Goal: Transaction & Acquisition: Book appointment/travel/reservation

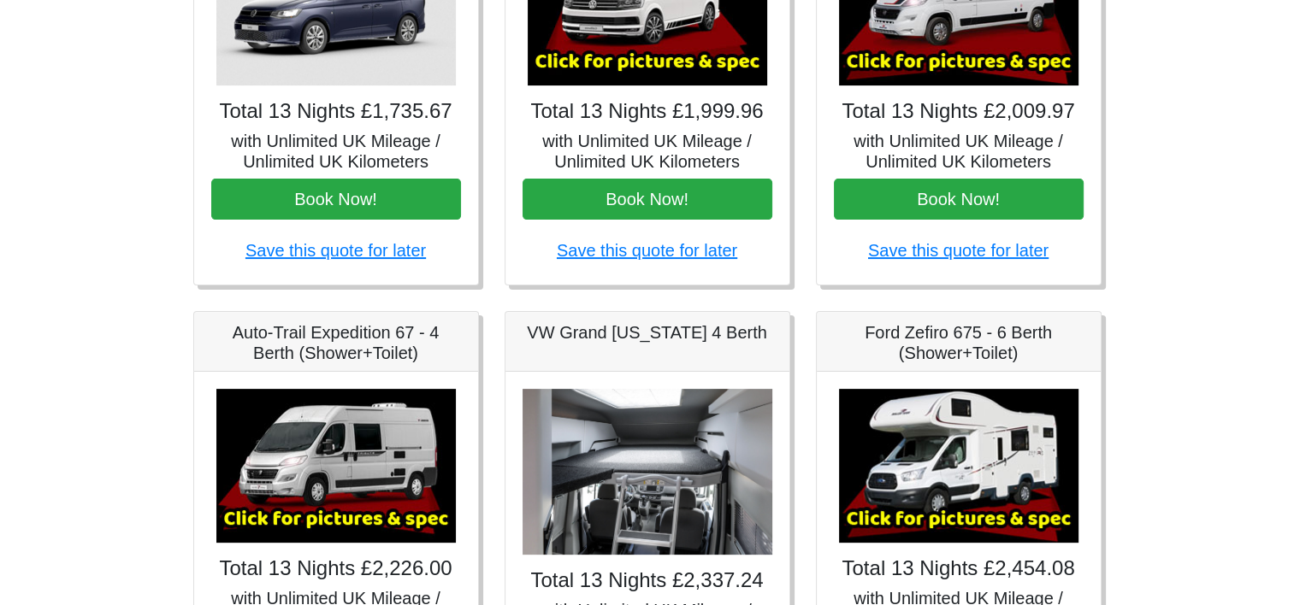
scroll to position [428, 0]
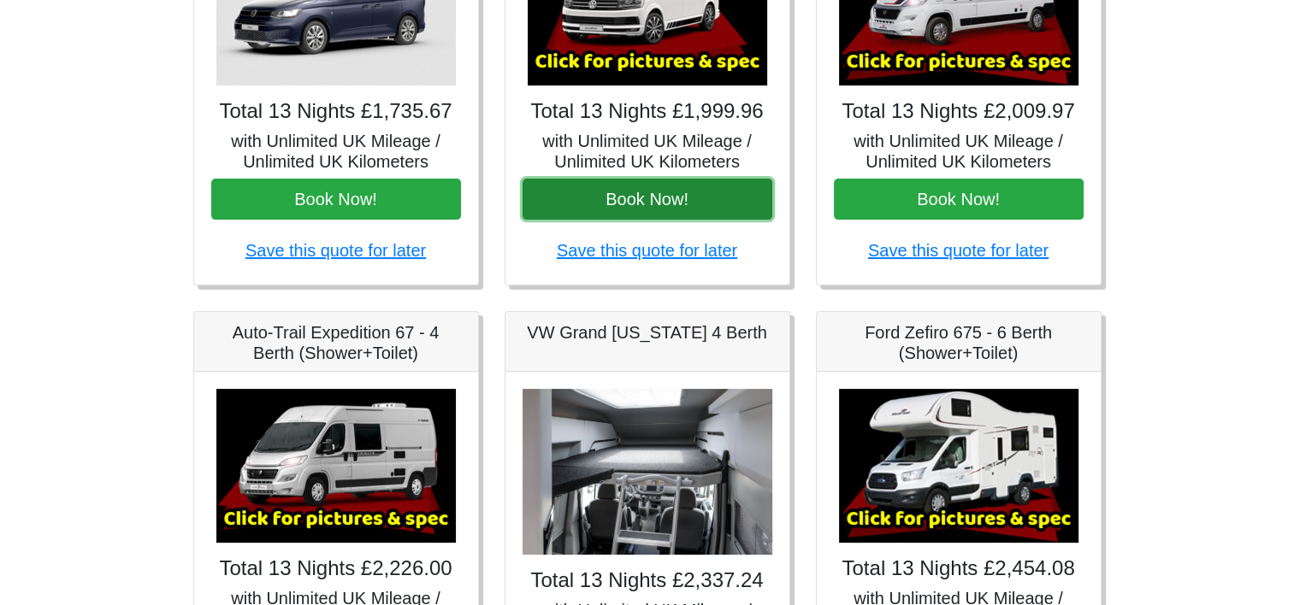
click at [677, 196] on button "Book Now!" at bounding box center [647, 199] width 250 height 41
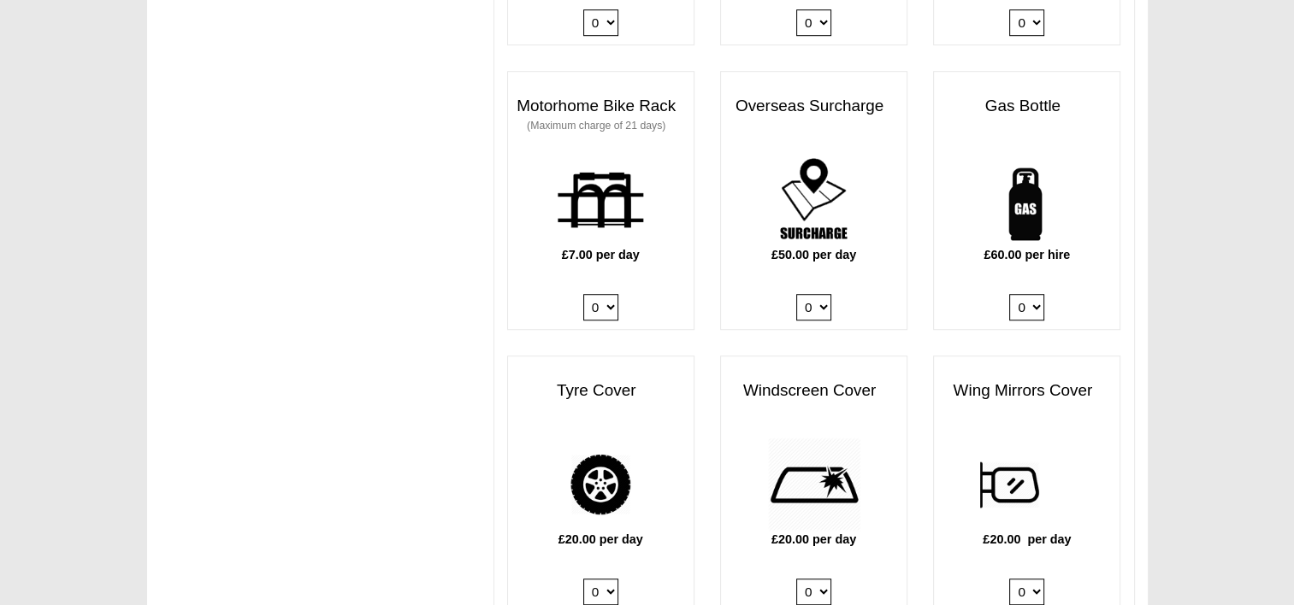
scroll to position [1197, 0]
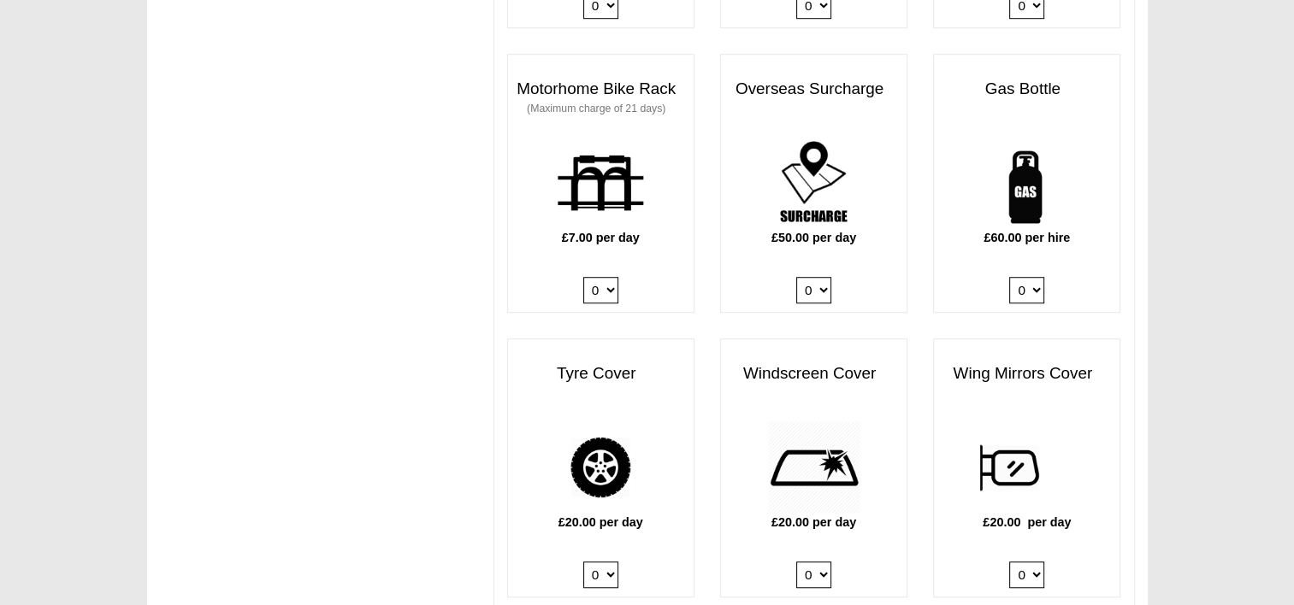
click at [1027, 277] on select "0 1" at bounding box center [1026, 290] width 35 height 27
select select "Gas Bottle x QTY 1 @ 60.00 GBP per hire."
click at [1009, 277] on select "0 1" at bounding box center [1026, 290] width 35 height 27
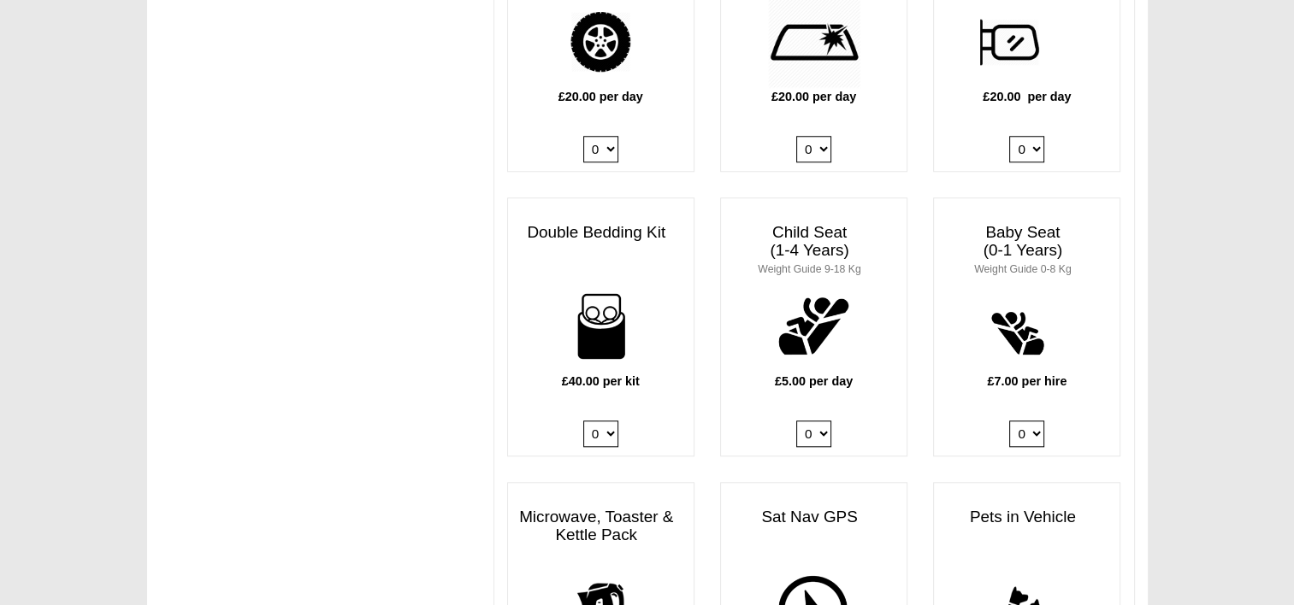
scroll to position [1625, 0]
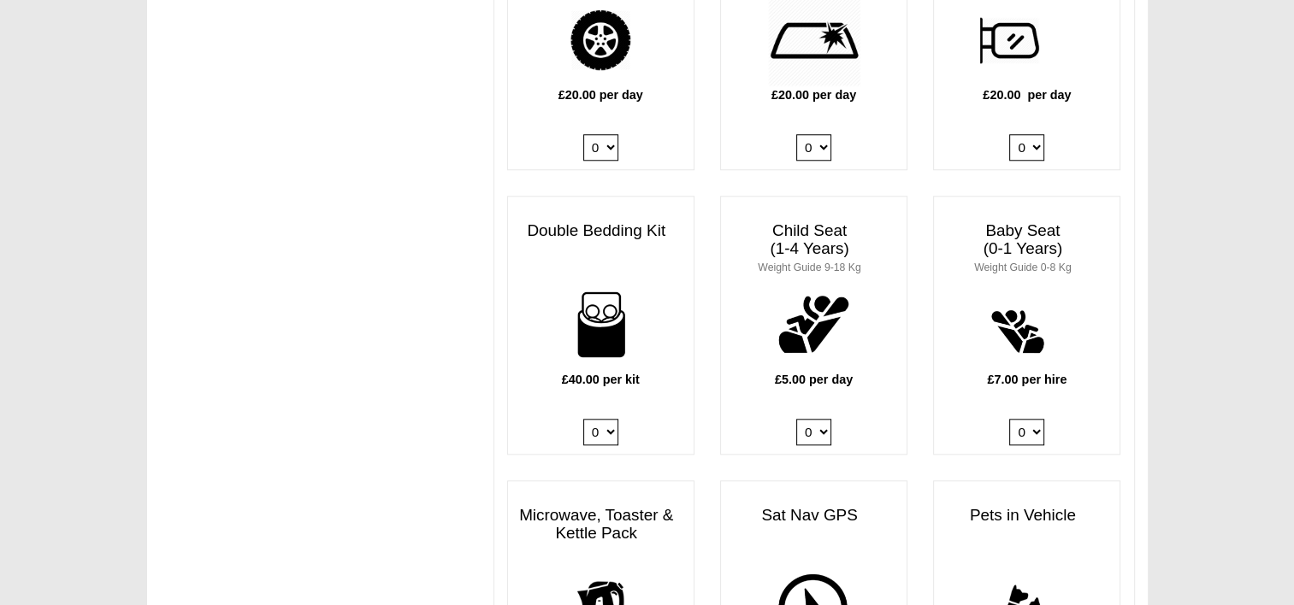
click at [611, 420] on select "0 1 2 3 4" at bounding box center [600, 432] width 35 height 27
select select "Double Bedding Kit x QTY 2 @ 40.00 GBP per kit."
click at [583, 419] on select "0 1 2 3 4" at bounding box center [600, 432] width 35 height 27
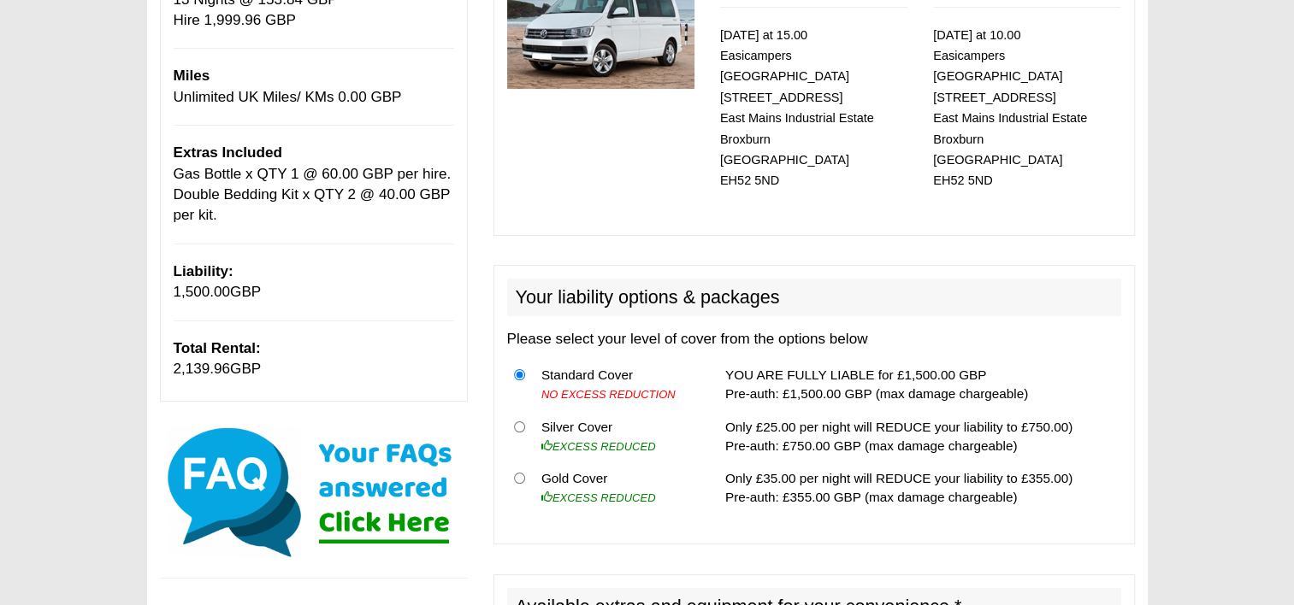
scroll to position [257, 0]
